Goal: Navigation & Orientation: Go to known website

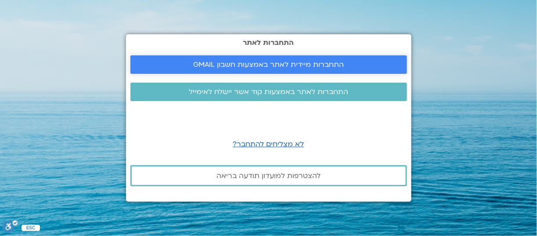
click at [252, 65] on span "התחברות מיידית לאתר באמצעות חשבון GMAIL" at bounding box center [268, 65] width 151 height 8
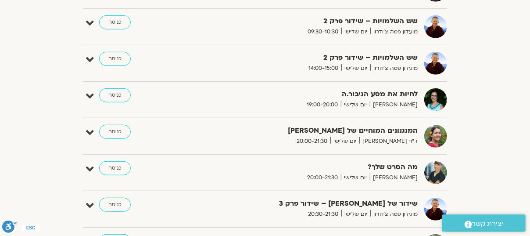
scroll to position [376, 0]
